Goal: Information Seeking & Learning: Check status

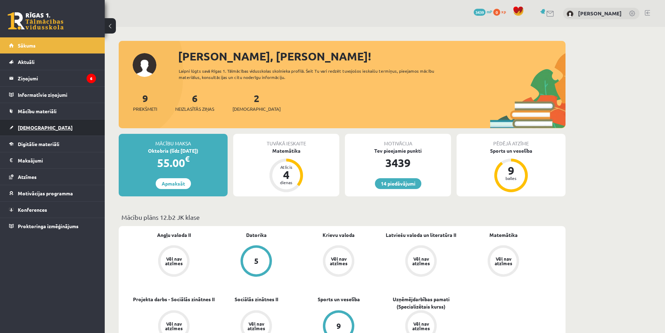
click at [67, 126] on link "[DEMOGRAPHIC_DATA]" at bounding box center [52, 127] width 87 height 16
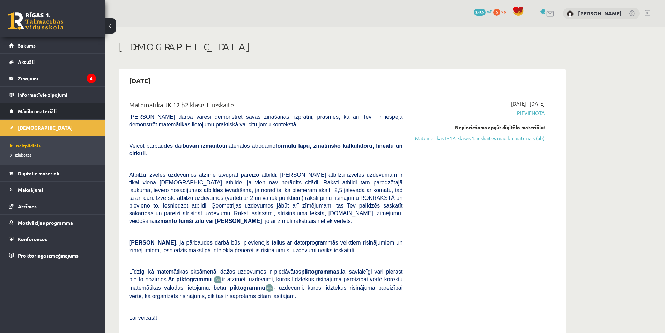
click at [45, 113] on span "Mācību materiāli" at bounding box center [37, 111] width 39 height 6
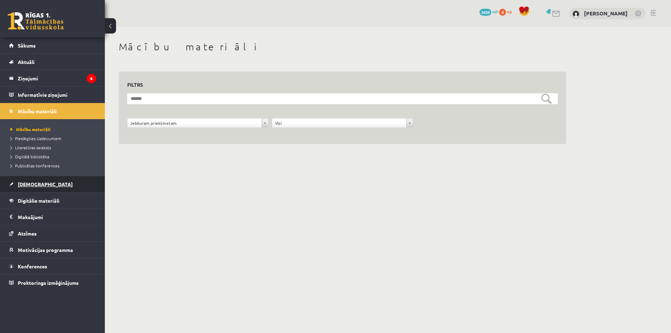
click at [20, 183] on span "[DEMOGRAPHIC_DATA]" at bounding box center [45, 184] width 55 height 6
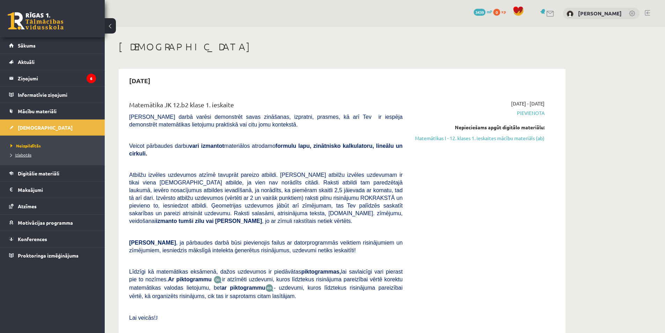
click at [20, 155] on span "Izlabotās" at bounding box center [20, 155] width 21 height 6
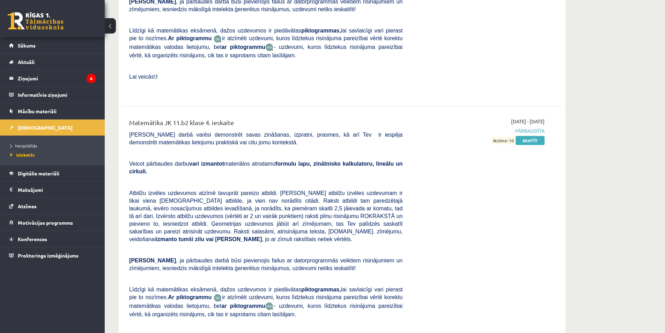
scroll to position [3523, 0]
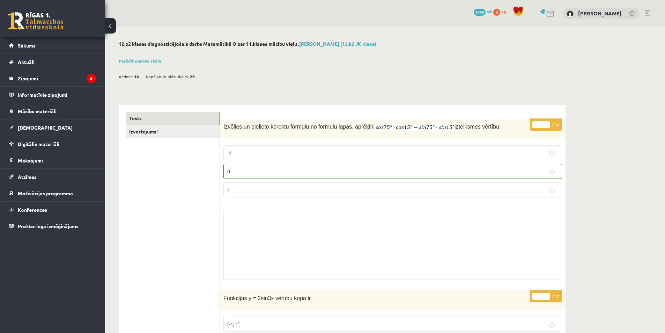
click at [150, 65] on div "Atzīme: 10 Kopējais punktu skaits: 29" at bounding box center [342, 73] width 447 height 18
click at [151, 60] on link "Parādīt punktu skalu" at bounding box center [140, 61] width 43 height 6
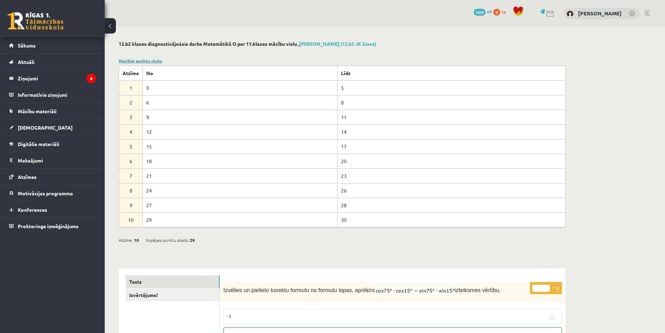
click at [151, 61] on link "Noslēpt punktu skalu" at bounding box center [140, 61] width 43 height 6
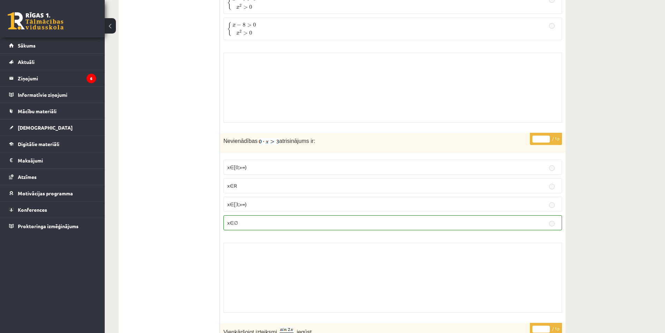
scroll to position [2061, 0]
